Goal: Task Accomplishment & Management: Use online tool/utility

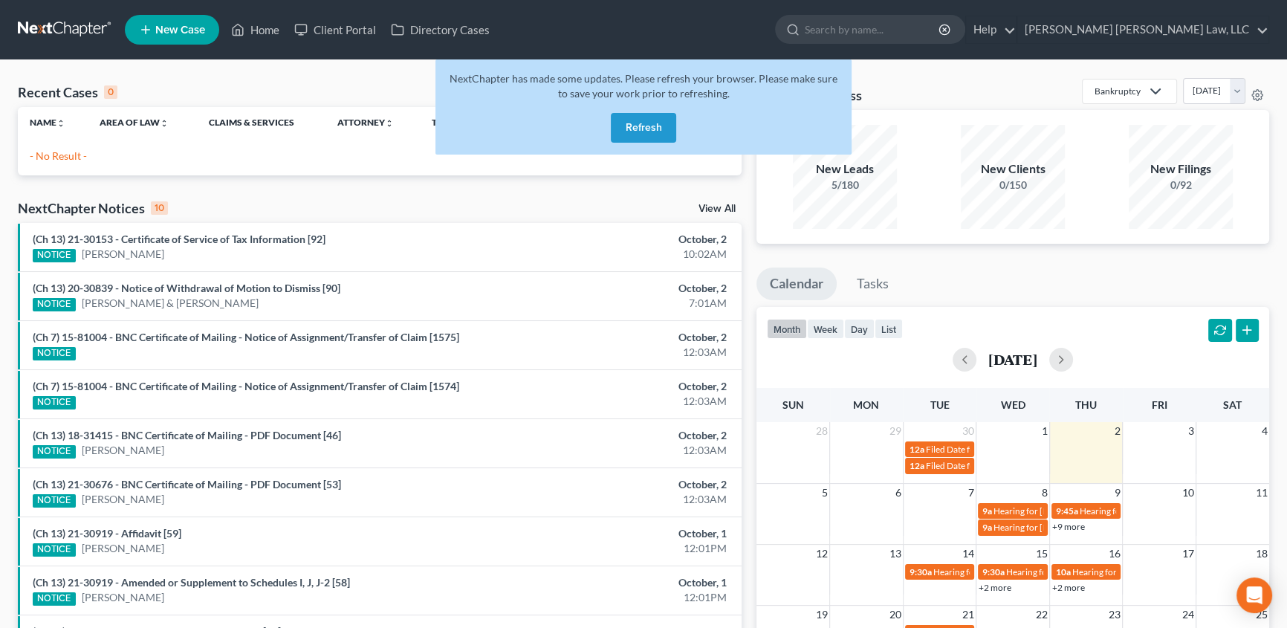
click at [654, 126] on button "Refresh" at bounding box center [643, 128] width 65 height 30
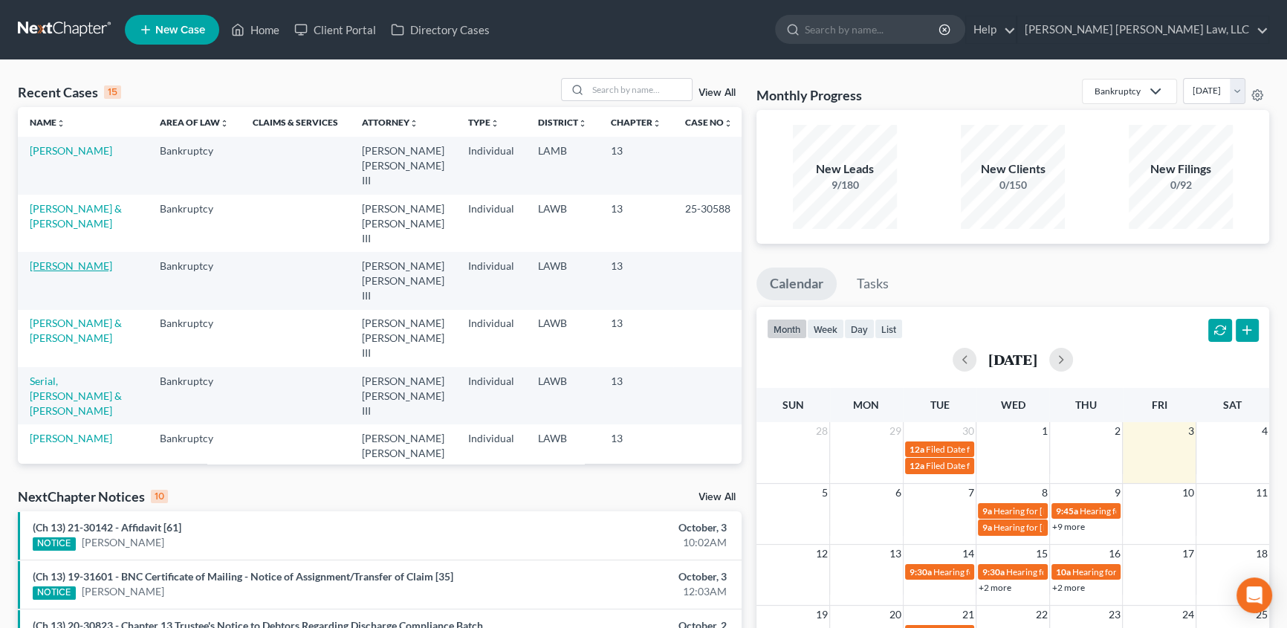
click at [60, 259] on link "Ferguson, LaShonia" at bounding box center [71, 265] width 82 height 13
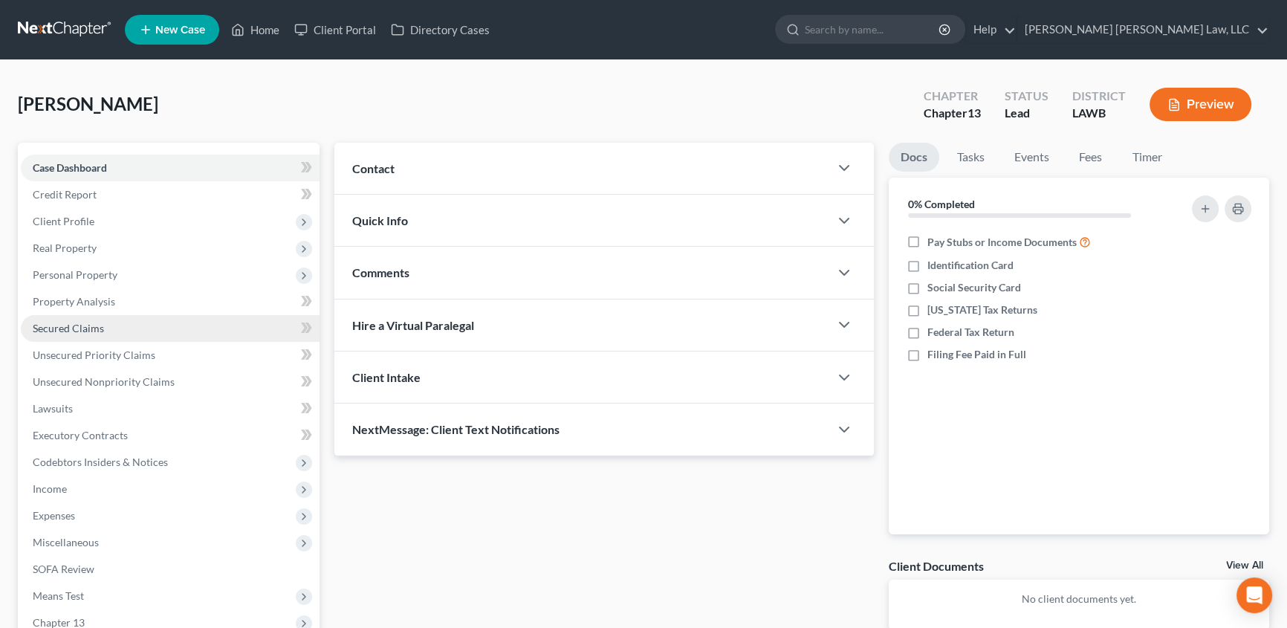
click at [74, 322] on span "Secured Claims" at bounding box center [68, 328] width 71 height 13
